Goal: Find specific page/section: Find specific page/section

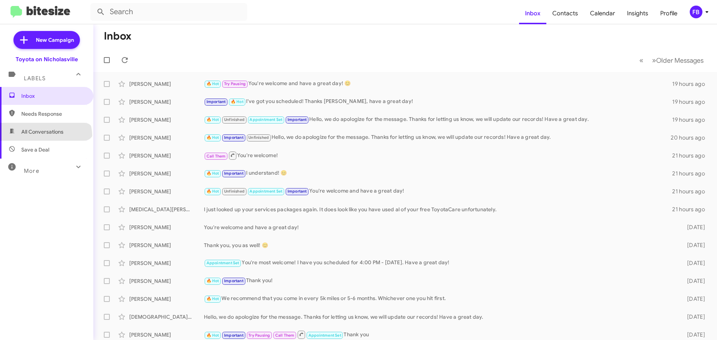
click at [45, 136] on span "All Conversations" at bounding box center [46, 132] width 93 height 18
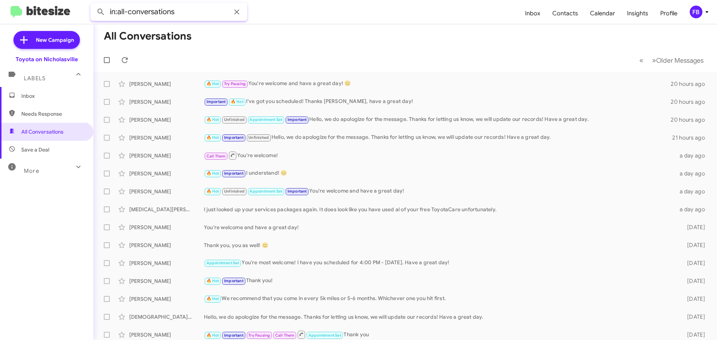
drag, startPoint x: 187, startPoint y: 15, endPoint x: 71, endPoint y: 13, distance: 115.8
click at [58, 14] on mat-toolbar "in:all-conversations Inbox Contacts Calendar Insights Profile FB" at bounding box center [358, 12] width 717 height 24
paste input "[PERSON_NAME]"
click at [93, 4] on button at bounding box center [100, 11] width 15 height 15
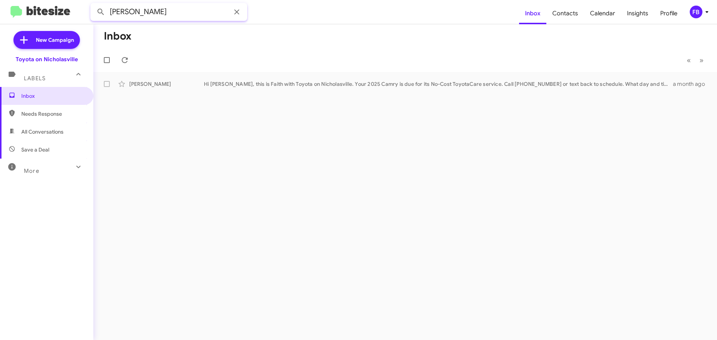
click at [110, 12] on input "[PERSON_NAME]" at bounding box center [168, 12] width 157 height 18
paste input "[PERSON_NAME]"
type input "[PERSON_NAME]"
click at [93, 4] on button at bounding box center [100, 11] width 15 height 15
